Goal: Information Seeking & Learning: Learn about a topic

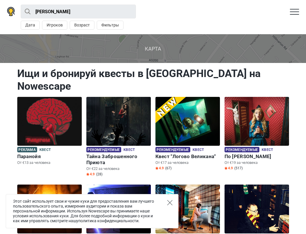
click at [169, 203] on icon "Close" at bounding box center [169, 202] width 5 height 5
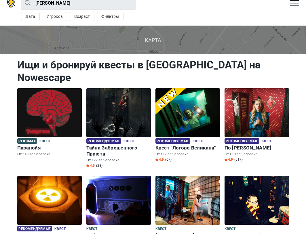
scroll to position [29, 0]
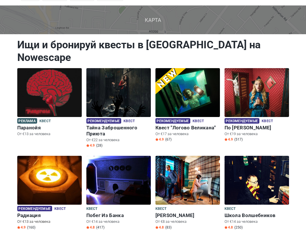
click at [37, 172] on img at bounding box center [49, 180] width 65 height 49
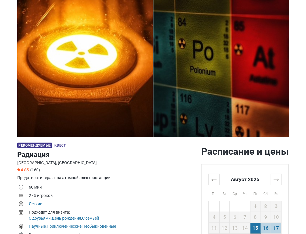
scroll to position [58, 0]
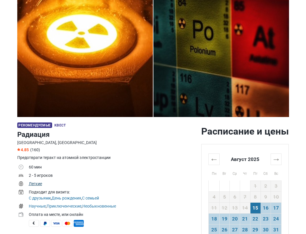
click at [35, 184] on link "Легкие" at bounding box center [35, 184] width 13 height 5
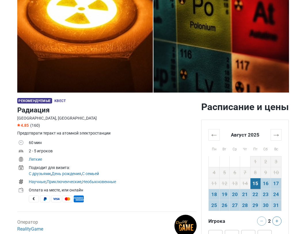
scroll to position [86, 0]
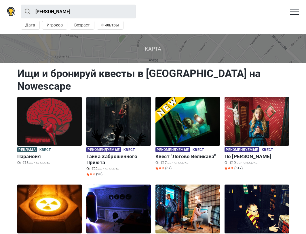
scroll to position [29, 0]
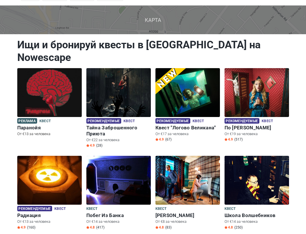
click at [38, 80] on img at bounding box center [49, 92] width 65 height 49
click at [181, 79] on img at bounding box center [187, 92] width 65 height 49
click at [246, 91] on img at bounding box center [257, 92] width 65 height 49
click at [242, 88] on img at bounding box center [257, 92] width 65 height 49
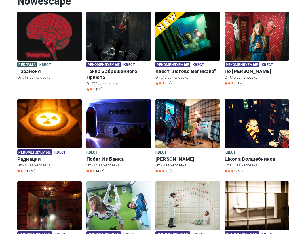
scroll to position [115, 0]
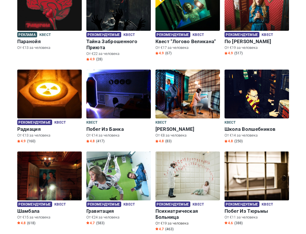
click at [190, 169] on img at bounding box center [187, 176] width 65 height 49
click at [174, 208] on h6 "Психиатрическая Больница" at bounding box center [187, 214] width 65 height 12
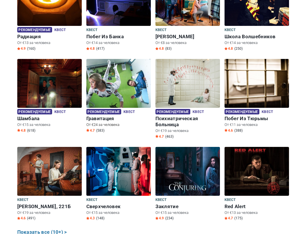
scroll to position [230, 0]
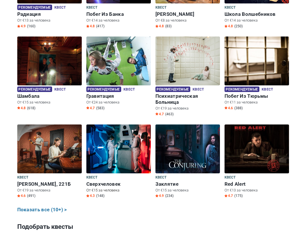
click at [116, 137] on img at bounding box center [118, 149] width 65 height 49
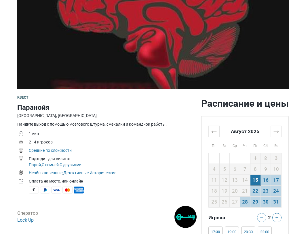
scroll to position [86, 0]
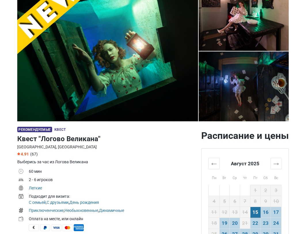
scroll to position [86, 0]
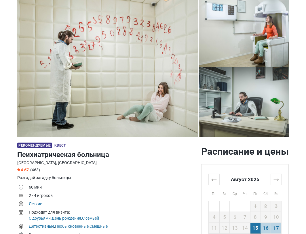
scroll to position [58, 0]
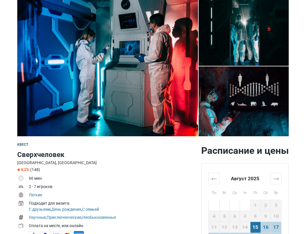
scroll to position [29, 0]
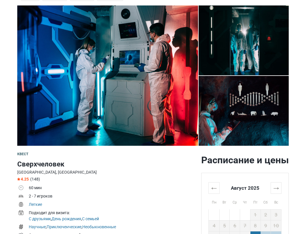
drag, startPoint x: 115, startPoint y: 132, endPoint x: 102, endPoint y: 132, distance: 13.0
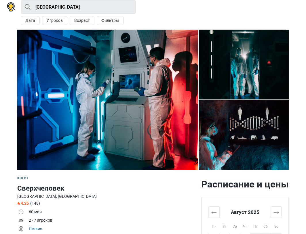
scroll to position [0, 0]
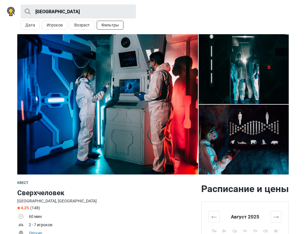
click at [100, 23] on button "Фильтры" at bounding box center [110, 25] width 27 height 9
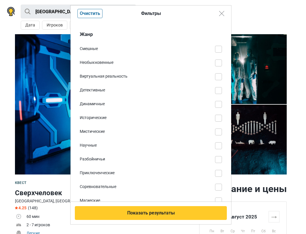
click at [215, 48] on span at bounding box center [218, 49] width 7 height 7
click at [222, 46] on input "Смешные" at bounding box center [222, 46] width 0 height 0
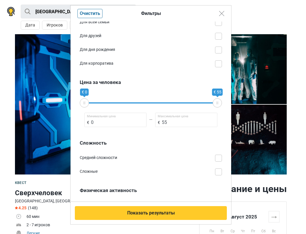
scroll to position [288, 0]
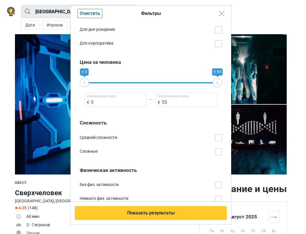
click at [215, 152] on span at bounding box center [218, 152] width 7 height 7
click at [222, 149] on input "Сложные" at bounding box center [222, 149] width 0 height 0
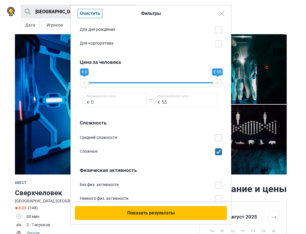
click at [160, 214] on button "Показать результаты" at bounding box center [151, 213] width 152 height 14
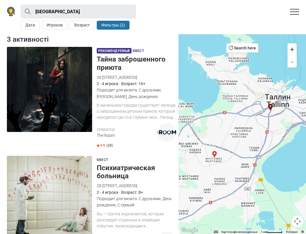
click at [109, 68] on h5 "Тайна заброшенного приюта" at bounding box center [136, 63] width 79 height 17
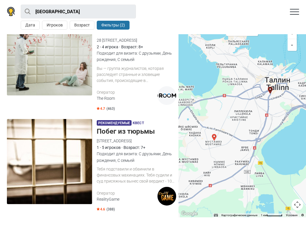
scroll to position [146, 0]
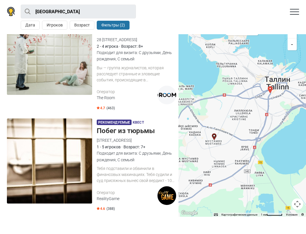
click at [77, 164] on img at bounding box center [49, 161] width 85 height 85
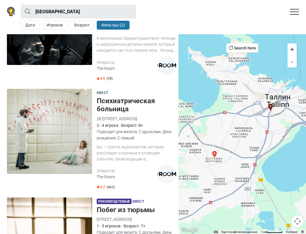
scroll to position [31, 0]
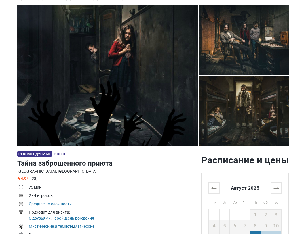
scroll to position [58, 0]
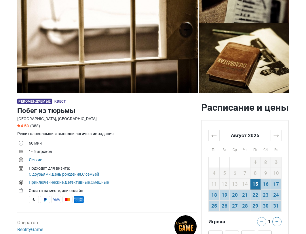
scroll to position [86, 0]
